Goal: Task Accomplishment & Management: Manage account settings

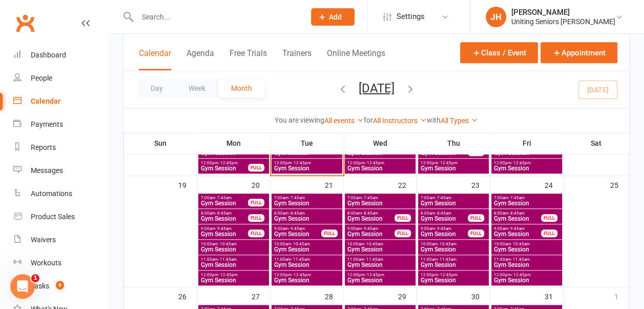
scroll to position [376, 0]
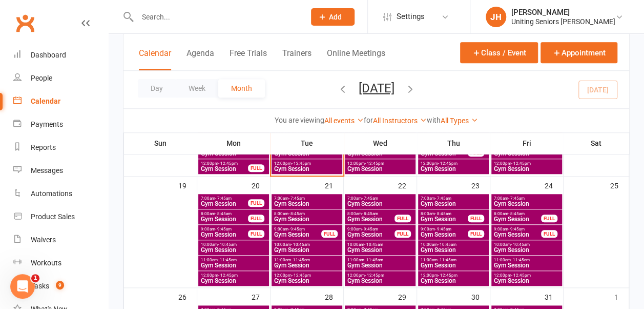
click at [181, 20] on input "text" at bounding box center [215, 17] width 163 height 14
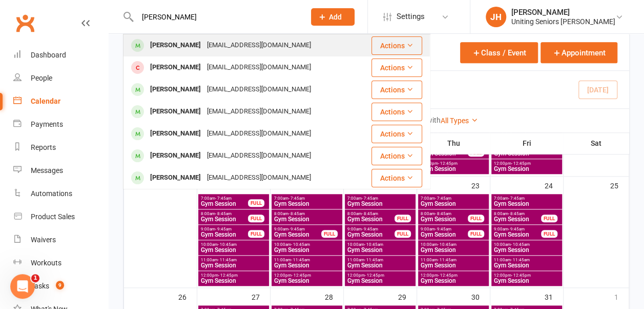
type input "[PERSON_NAME]"
click at [204, 40] on div "[EMAIL_ADDRESS][DOMAIN_NAME]" at bounding box center [259, 45] width 110 height 15
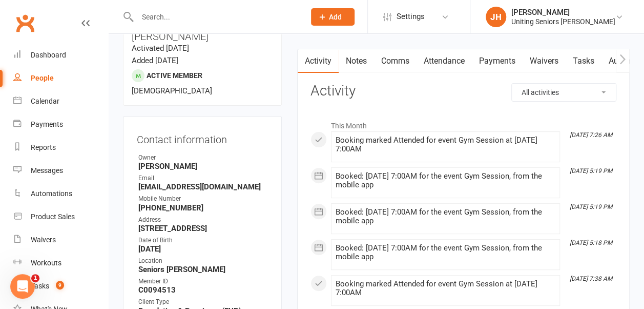
scroll to position [96, 0]
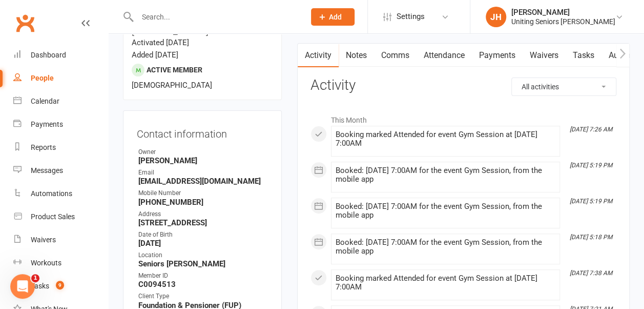
click at [433, 55] on link "Attendance" at bounding box center [444, 56] width 55 height 24
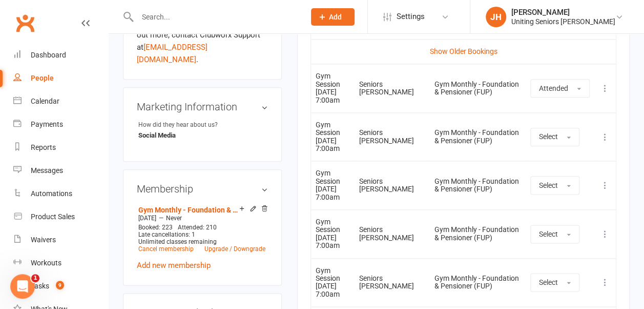
scroll to position [543, 0]
click at [145, 21] on input "text" at bounding box center [215, 17] width 163 height 14
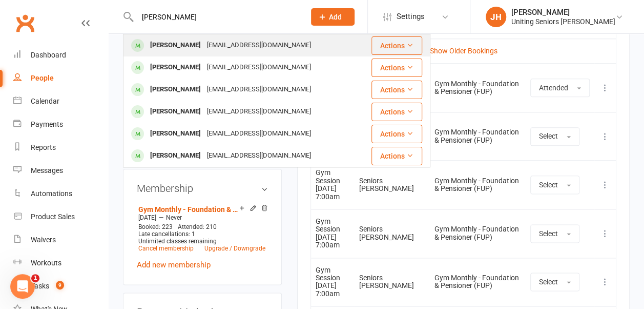
type input "[PERSON_NAME]"
click at [156, 42] on div "[PERSON_NAME]" at bounding box center [175, 45] width 57 height 15
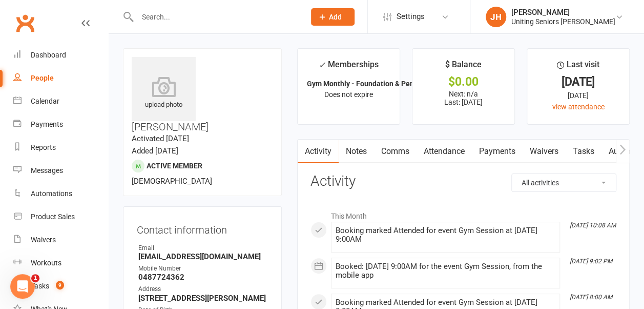
click at [438, 146] on link "Attendance" at bounding box center [444, 151] width 55 height 24
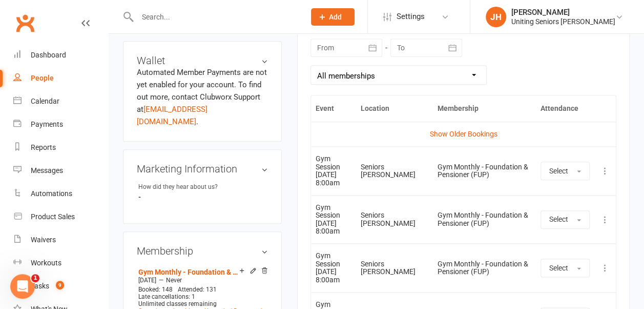
scroll to position [486, 0]
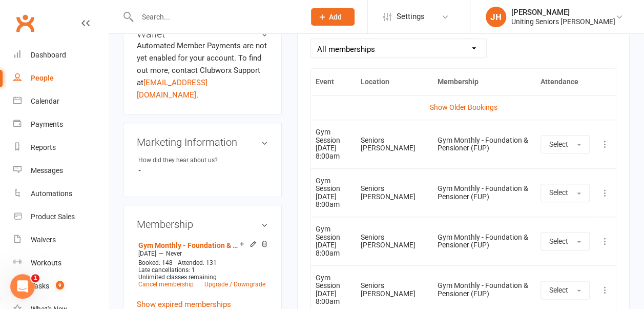
click at [369, 156] on td "Seniors [PERSON_NAME]" at bounding box center [394, 143] width 77 height 49
drag, startPoint x: 315, startPoint y: 227, endPoint x: 342, endPoint y: 228, distance: 27.2
click at [342, 228] on td "Gym Session [DATE] 8:00am" at bounding box center [333, 240] width 45 height 49
click at [157, 12] on input "text" at bounding box center [215, 17] width 163 height 14
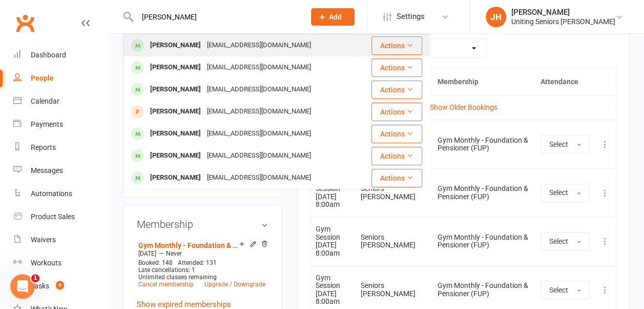
type input "[PERSON_NAME]"
click at [190, 40] on div "[PERSON_NAME]" at bounding box center [175, 45] width 57 height 15
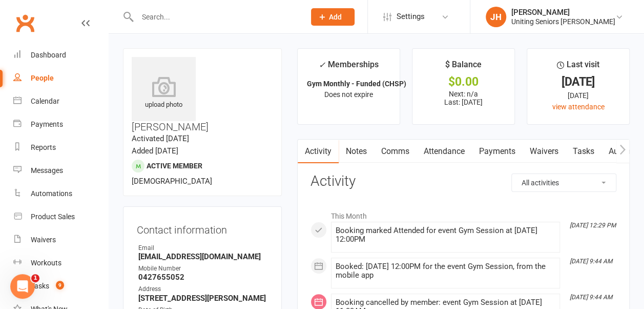
click at [444, 150] on link "Attendance" at bounding box center [444, 151] width 55 height 24
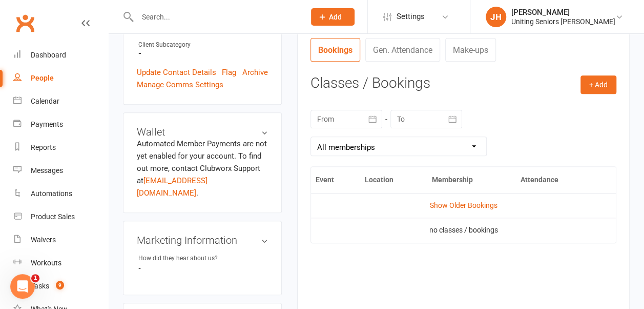
scroll to position [388, 0]
click at [438, 202] on link "Show Older Bookings" at bounding box center [463, 205] width 68 height 8
click at [438, 202] on link "Hide Older Bookings" at bounding box center [463, 205] width 64 height 8
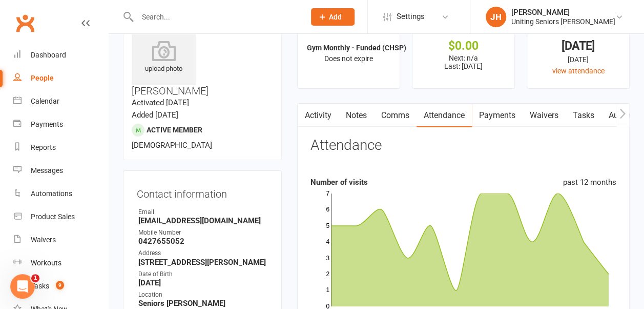
scroll to position [0, 0]
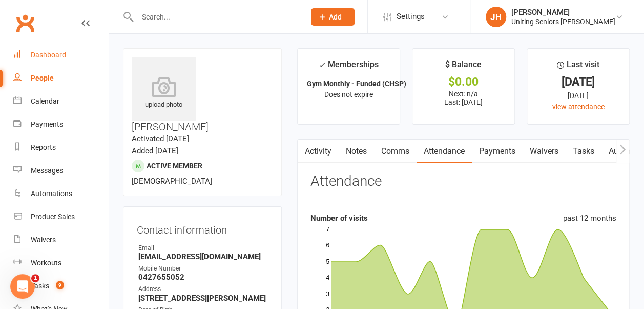
click at [56, 51] on div "Dashboard" at bounding box center [48, 55] width 35 height 8
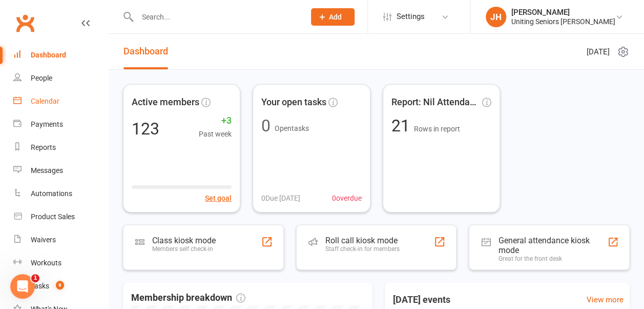
click at [33, 104] on div "Calendar" at bounding box center [45, 101] width 29 height 8
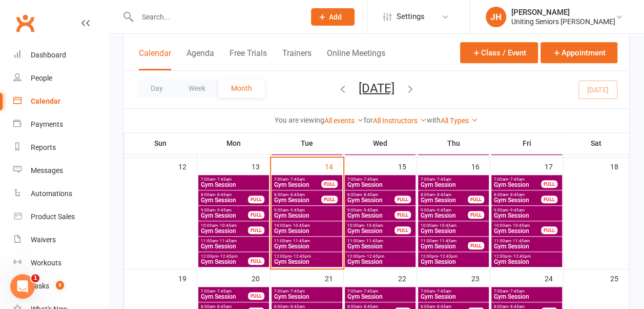
scroll to position [284, 0]
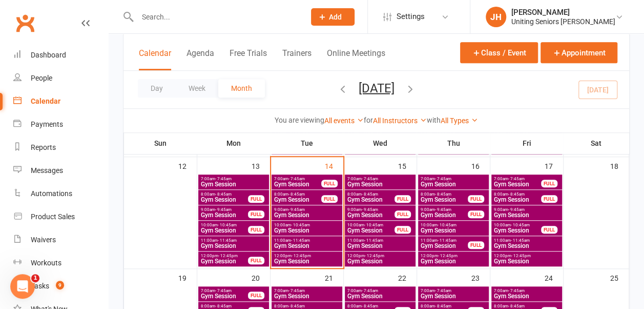
click at [294, 181] on span "Gym Session" at bounding box center [298, 184] width 48 height 6
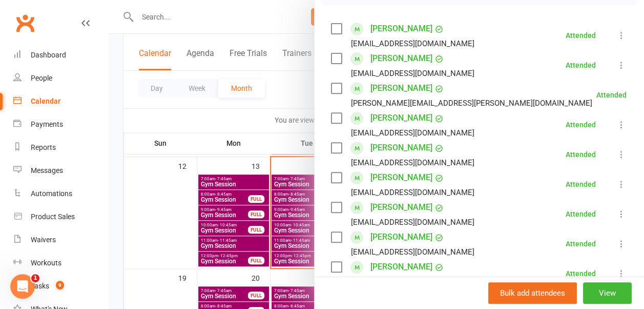
scroll to position [211, 0]
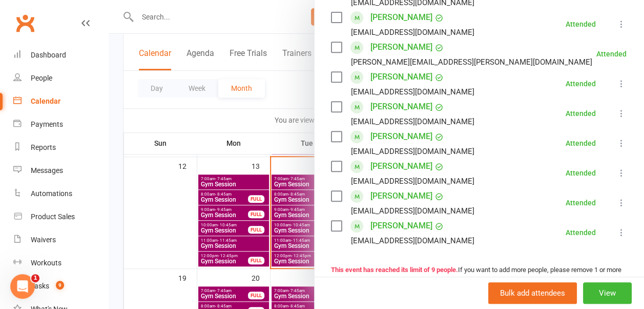
click at [266, 123] on div at bounding box center [377, 154] width 536 height 309
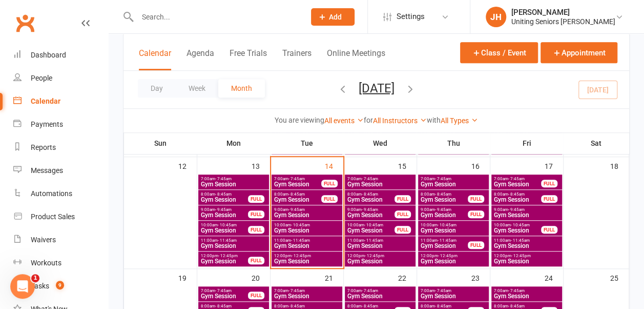
click at [291, 196] on span "Gym Session" at bounding box center [298, 199] width 48 height 6
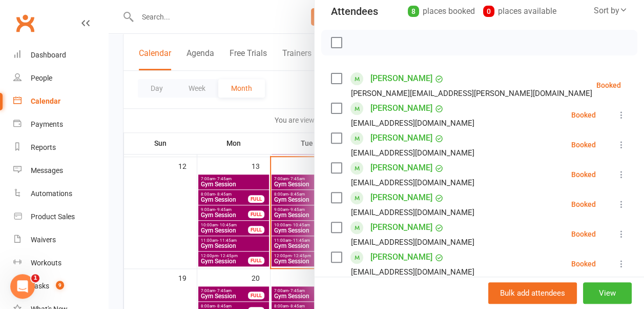
scroll to position [121, 0]
click at [331, 76] on label at bounding box center [336, 78] width 10 height 10
click at [331, 105] on label at bounding box center [336, 107] width 10 height 10
click at [331, 134] on label at bounding box center [336, 137] width 10 height 10
click at [331, 165] on label at bounding box center [336, 167] width 10 height 10
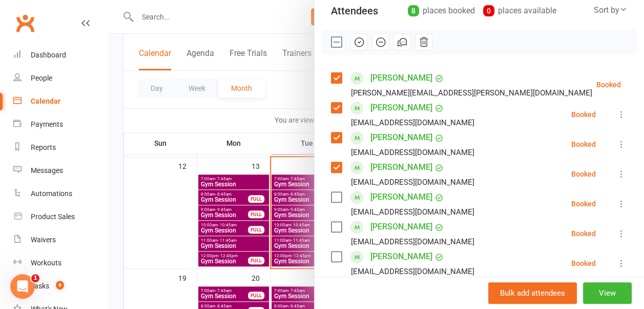
click at [331, 195] on label at bounding box center [336, 197] width 10 height 10
click at [331, 227] on label at bounding box center [336, 226] width 10 height 10
click at [331, 256] on label at bounding box center [336, 256] width 10 height 10
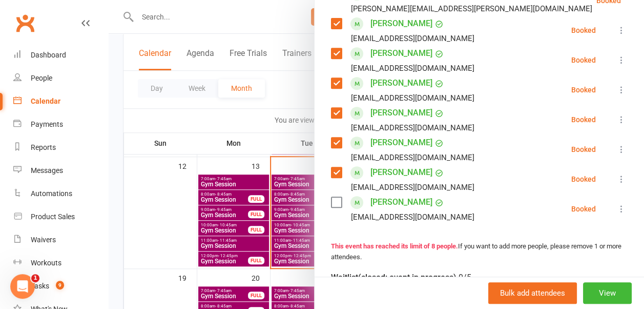
click at [331, 204] on label at bounding box center [336, 202] width 10 height 10
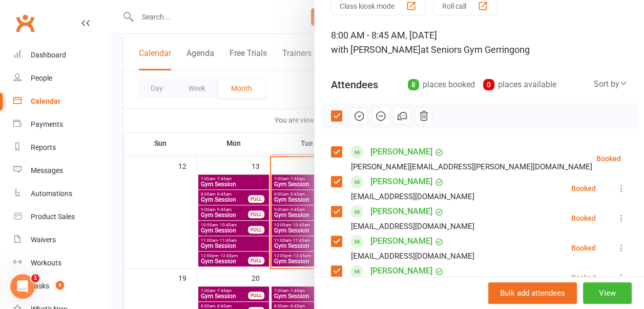
click at [354, 116] on icon "button" at bounding box center [359, 115] width 11 height 11
click at [249, 131] on div at bounding box center [377, 154] width 536 height 309
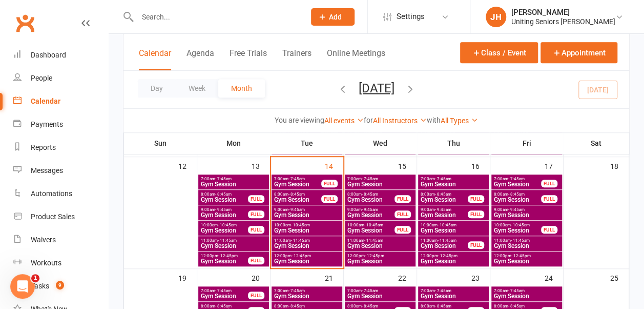
click at [298, 198] on span "Gym Session" at bounding box center [298, 199] width 48 height 6
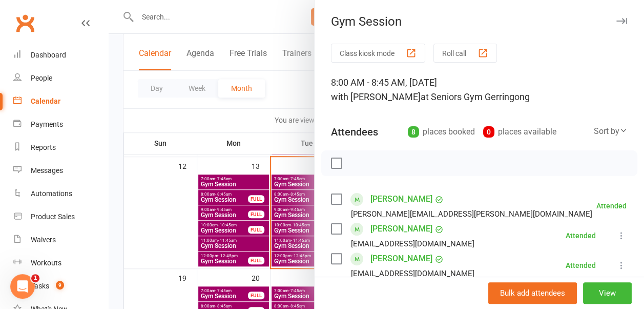
click at [287, 211] on div at bounding box center [377, 154] width 536 height 309
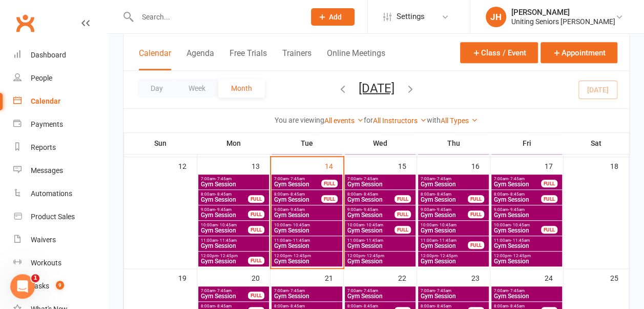
click at [297, 212] on span "Gym Session" at bounding box center [307, 215] width 67 height 6
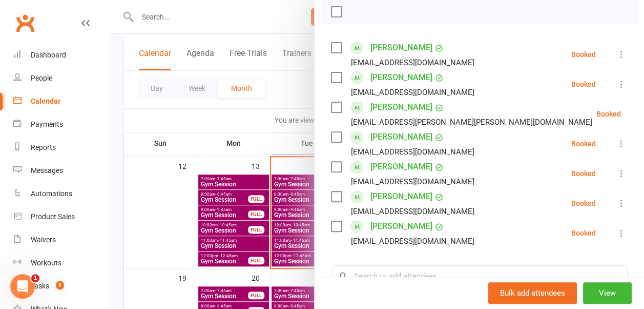
scroll to position [152, 0]
click at [294, 93] on div at bounding box center [377, 154] width 536 height 309
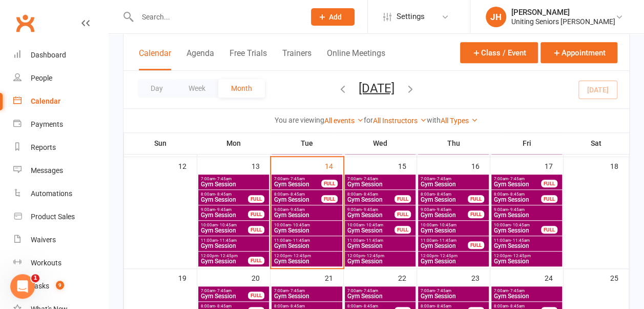
click at [309, 227] on span "Gym Session" at bounding box center [307, 230] width 67 height 6
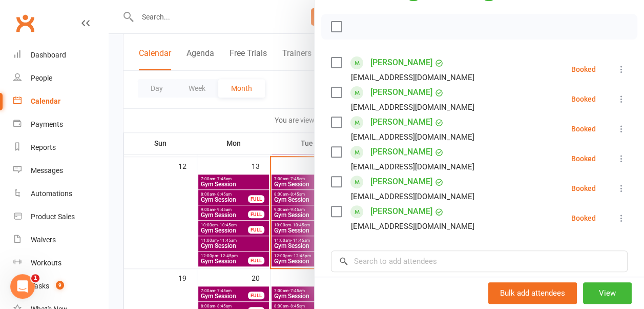
scroll to position [138, 0]
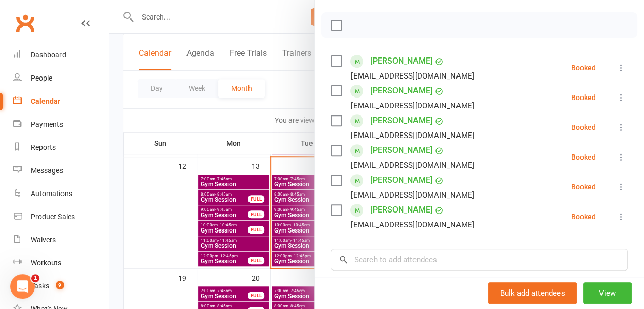
click at [284, 122] on div at bounding box center [377, 154] width 536 height 309
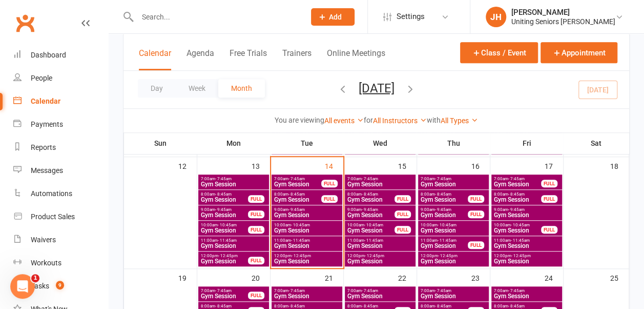
click at [284, 209] on span "9:00am - 9:45am" at bounding box center [307, 209] width 67 height 5
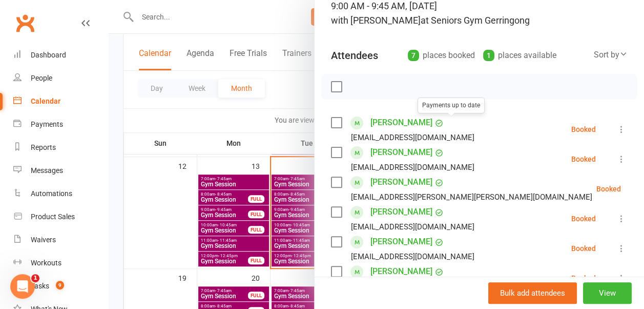
scroll to position [100, 0]
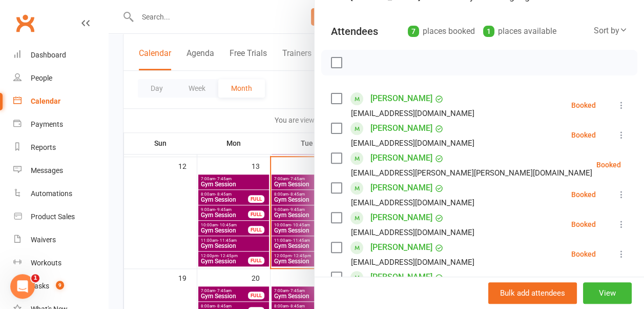
click at [290, 127] on div at bounding box center [377, 154] width 536 height 309
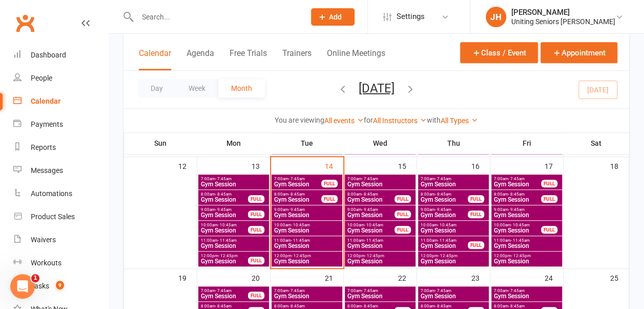
click at [295, 229] on span "Gym Session" at bounding box center [307, 230] width 67 height 6
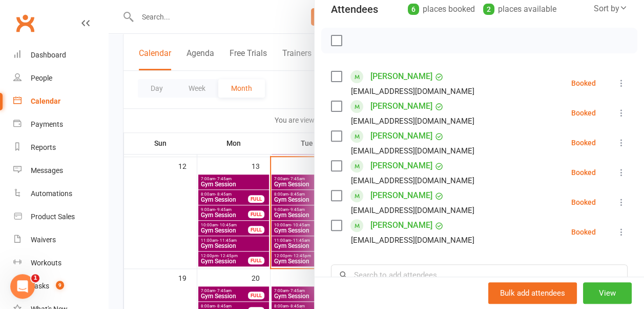
scroll to position [126, 0]
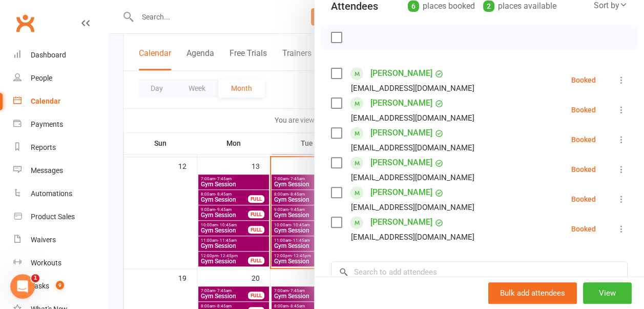
click at [277, 125] on div at bounding box center [377, 154] width 536 height 309
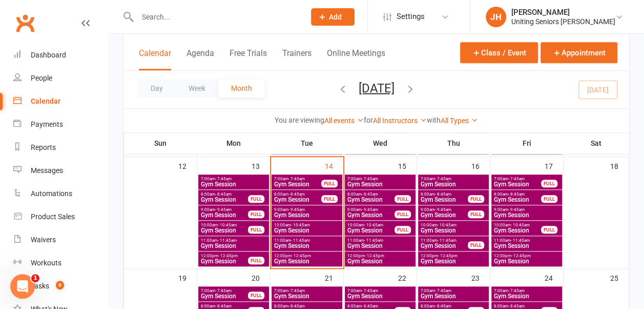
click at [311, 243] on span "Gym Session" at bounding box center [307, 245] width 67 height 6
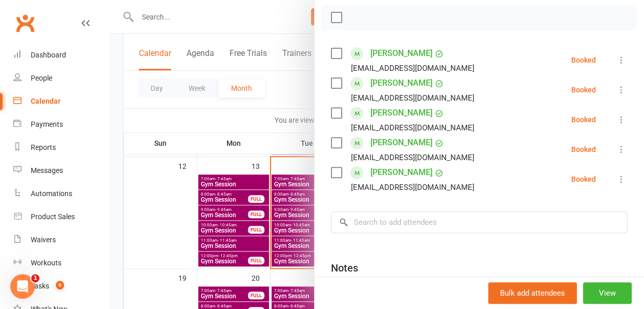
scroll to position [149, 0]
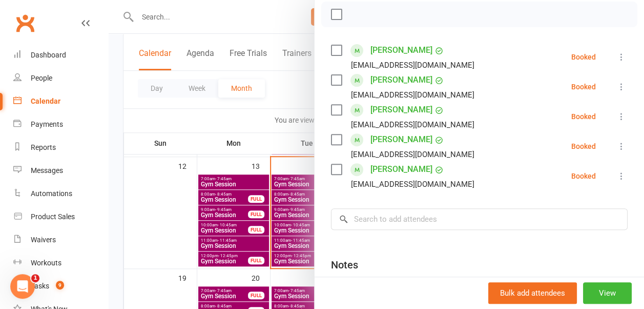
click at [262, 132] on div at bounding box center [377, 154] width 536 height 309
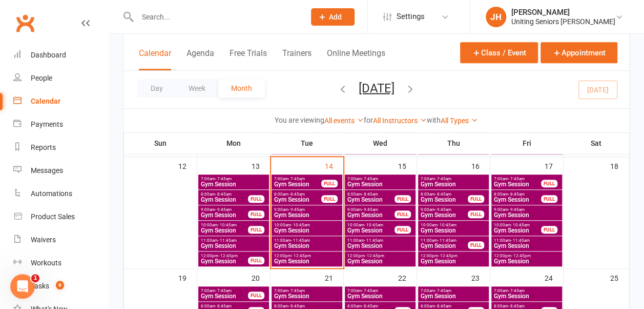
click at [306, 258] on span "Gym Session" at bounding box center [307, 261] width 67 height 6
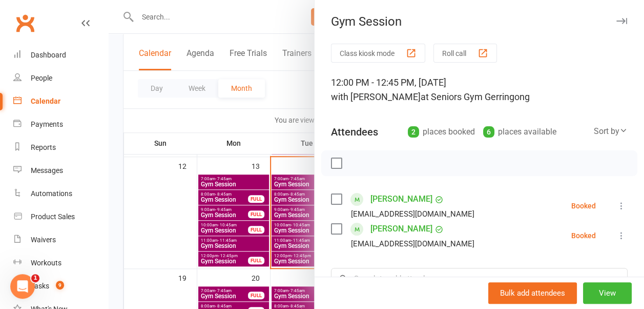
scroll to position [49, 0]
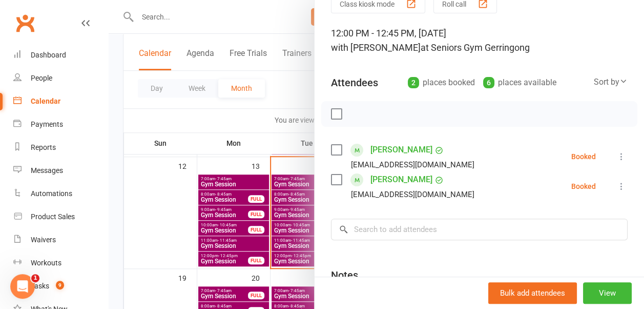
click at [277, 110] on div at bounding box center [377, 154] width 536 height 309
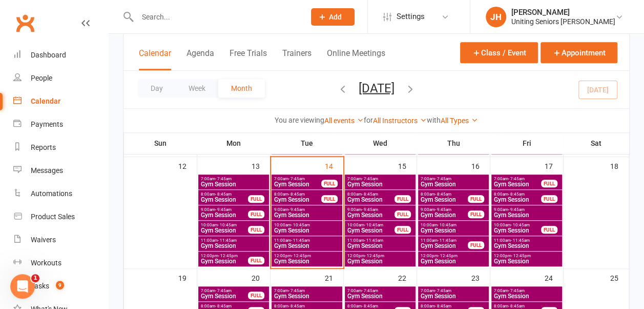
click at [200, 23] on input "text" at bounding box center [215, 17] width 163 height 14
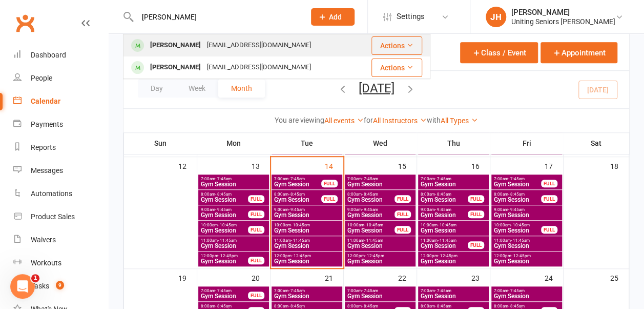
type input "[PERSON_NAME]"
click at [204, 47] on div "[EMAIL_ADDRESS][DOMAIN_NAME]" at bounding box center [259, 45] width 110 height 15
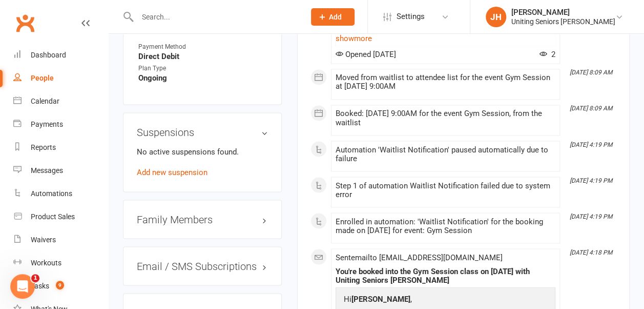
scroll to position [790, 0]
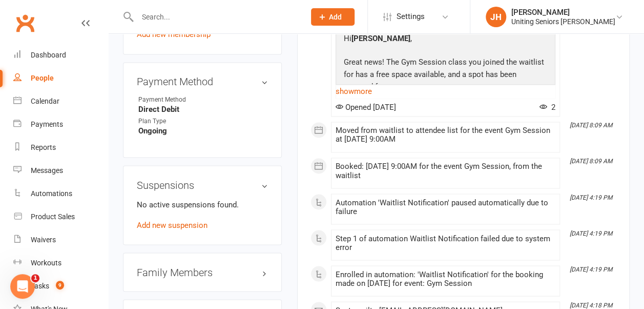
click at [263, 179] on h3 "Suspensions" at bounding box center [202, 184] width 131 height 11
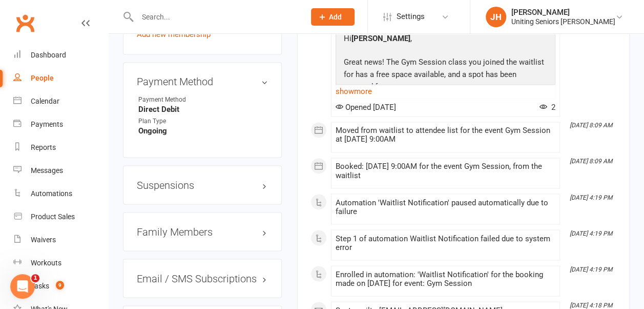
click at [263, 179] on h3 "Suspensions" at bounding box center [202, 184] width 131 height 11
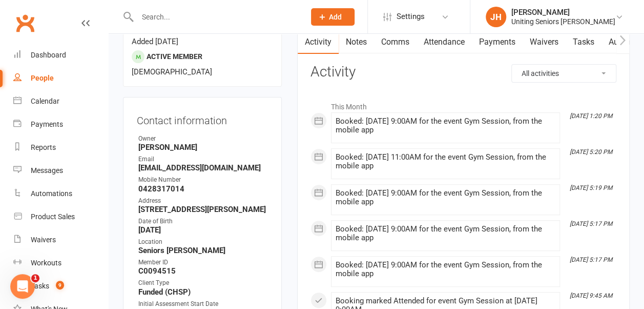
scroll to position [108, 0]
